Goal: Navigation & Orientation: Understand site structure

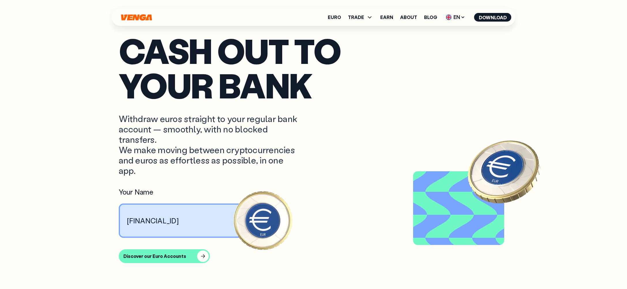
scroll to position [2343, 0]
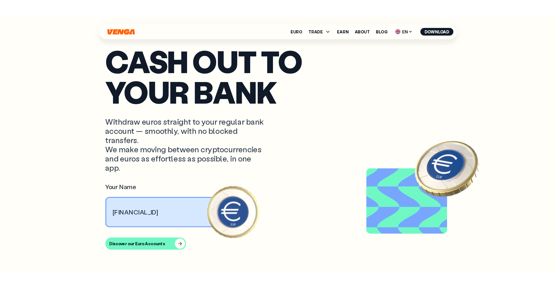
scroll to position [2343, 0]
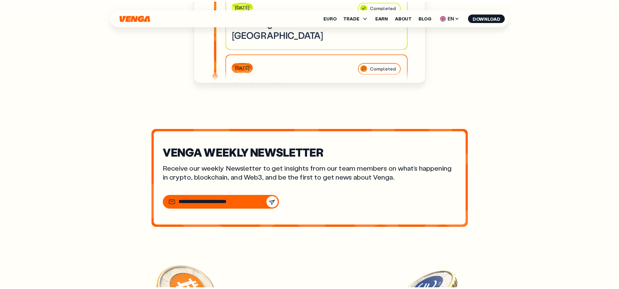
scroll to position [426, 0]
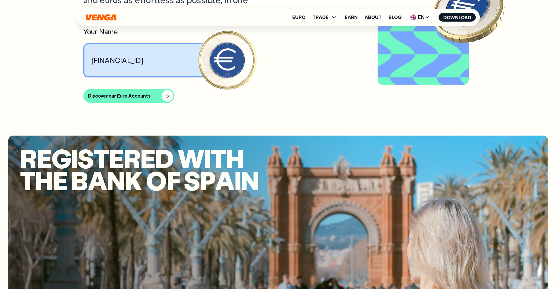
scroll to position [2612, 0]
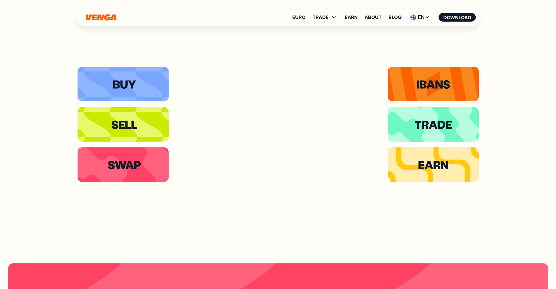
scroll to position [1240, 0]
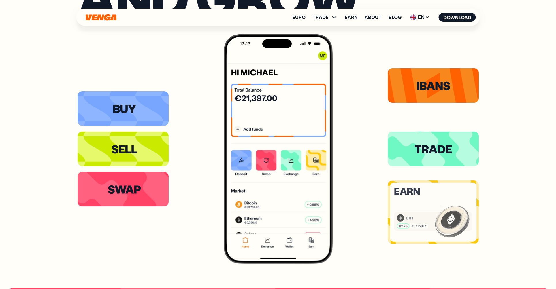
click at [420, 203] on icon at bounding box center [433, 212] width 86 height 59
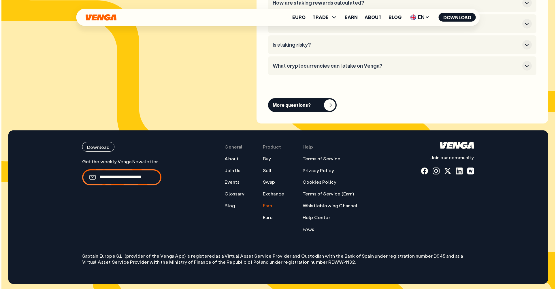
click at [88, 11] on div "Euro TRADE Buy Sell Swap Exchange Earn About Blog EN English - EN Español - ES …" at bounding box center [277, 17] width 403 height 17
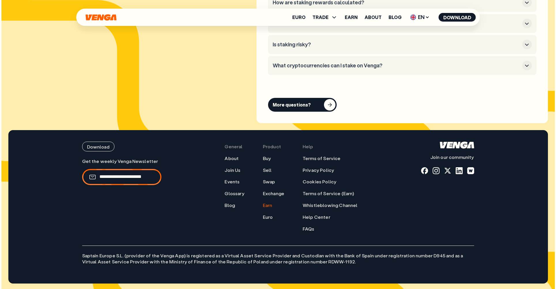
click at [93, 18] on icon "Home" at bounding box center [101, 17] width 31 height 6
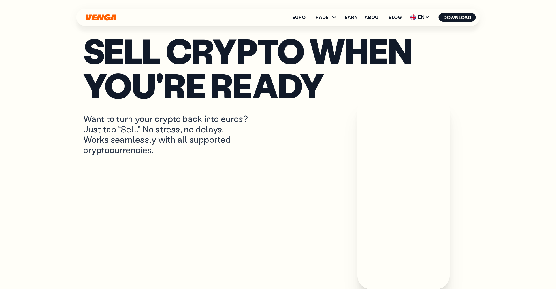
scroll to position [397, 0]
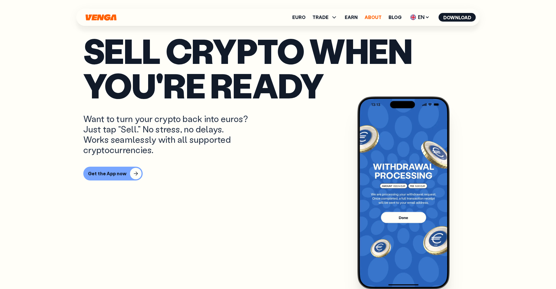
click at [374, 18] on link "About" at bounding box center [373, 17] width 17 height 5
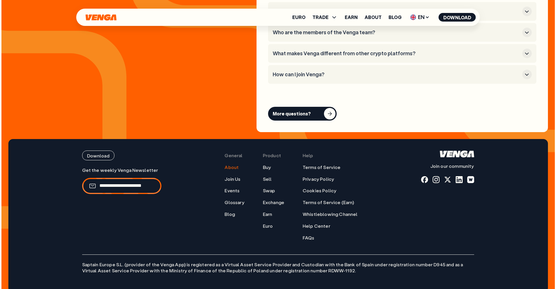
scroll to position [2315, 0]
click at [269, 223] on link "Euro" at bounding box center [268, 226] width 10 height 6
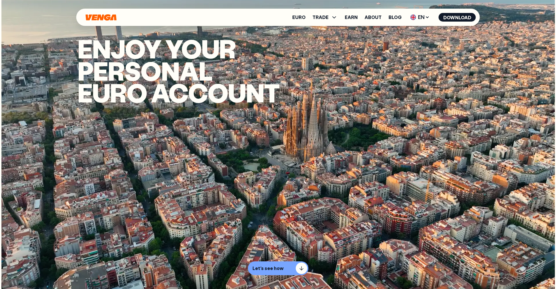
click at [461, 79] on video "Video background" at bounding box center [277, 144] width 553 height 289
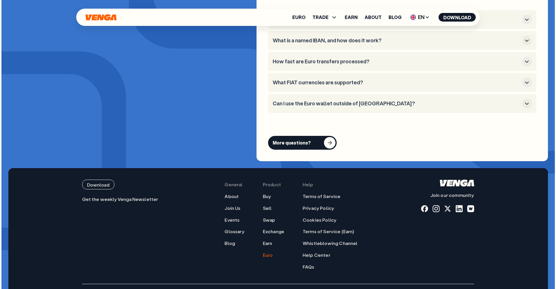
scroll to position [2262, 0]
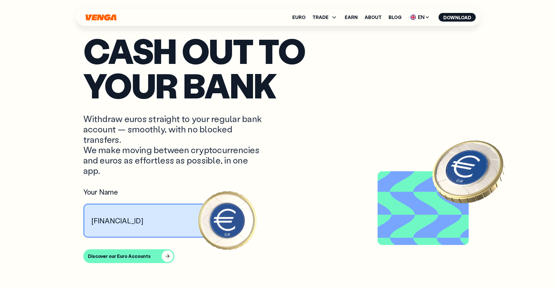
scroll to position [2343, 0]
